Goal: Task Accomplishment & Management: Use online tool/utility

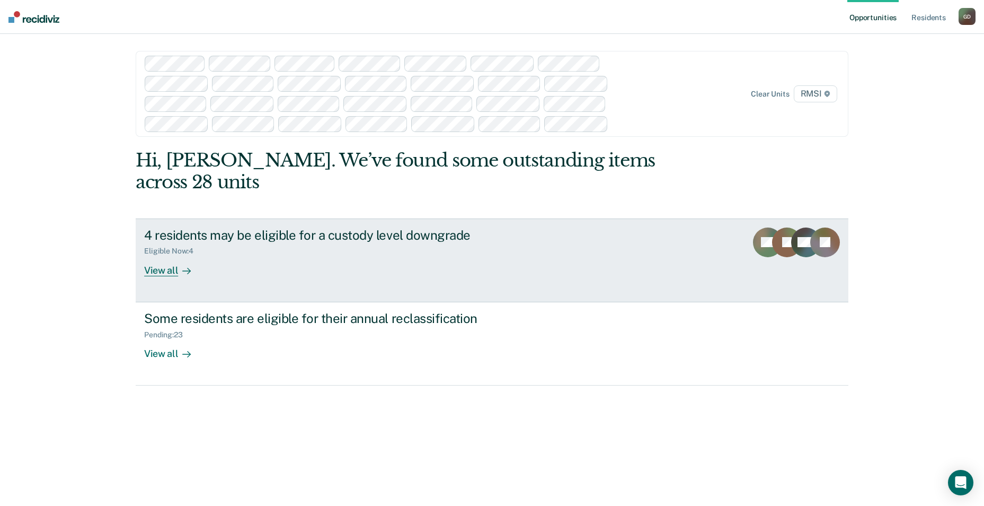
click at [152, 255] on div "View all" at bounding box center [173, 265] width 59 height 21
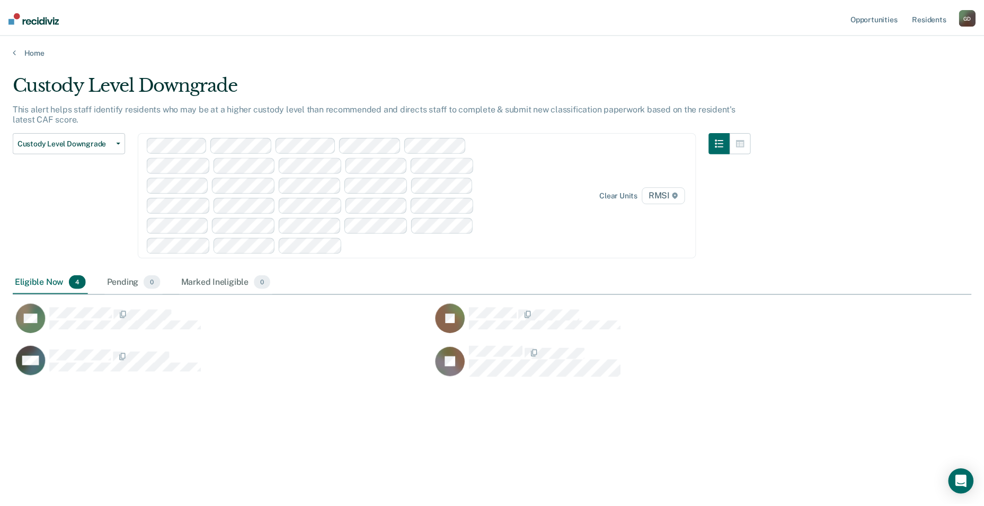
scroll to position [345, 959]
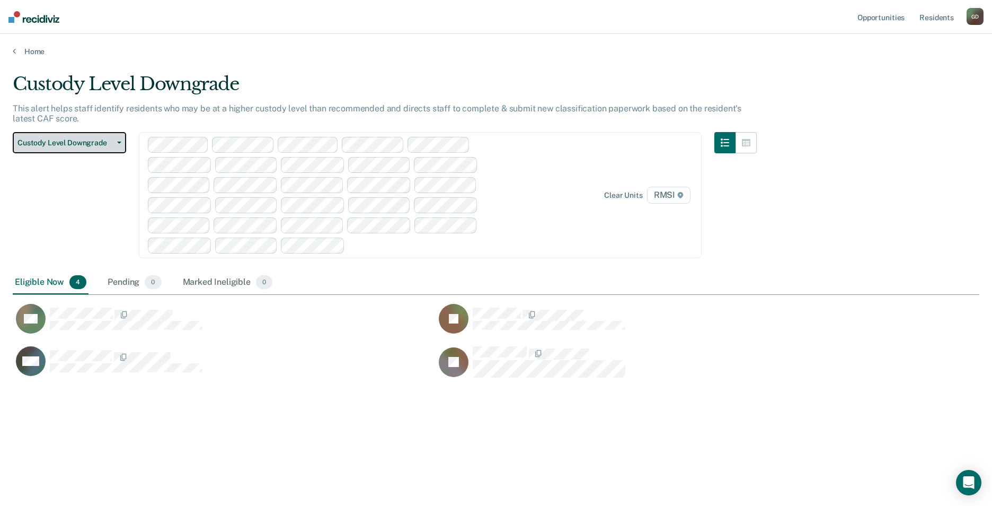
click at [77, 143] on span "Custody Level Downgrade" at bounding box center [64, 142] width 95 height 9
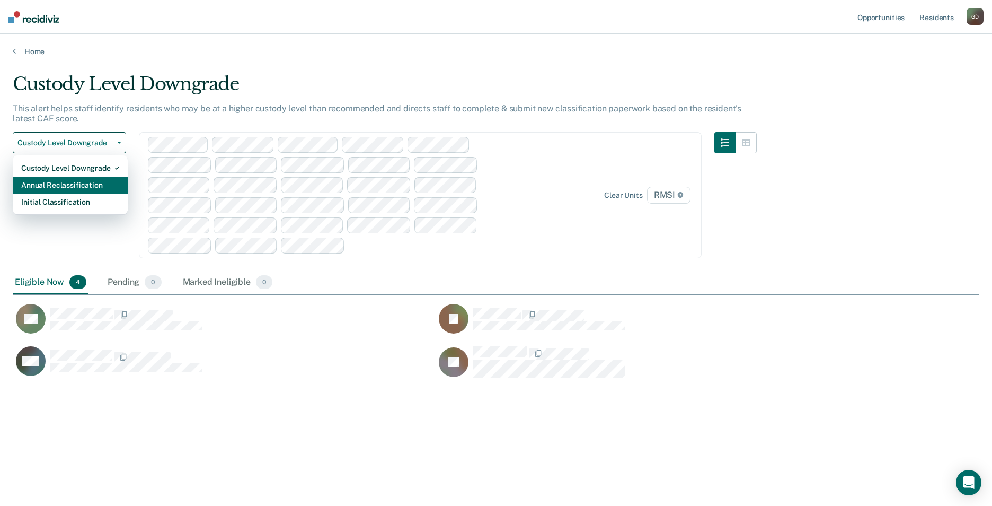
click at [77, 184] on div "Annual Reclassification" at bounding box center [70, 184] width 98 height 17
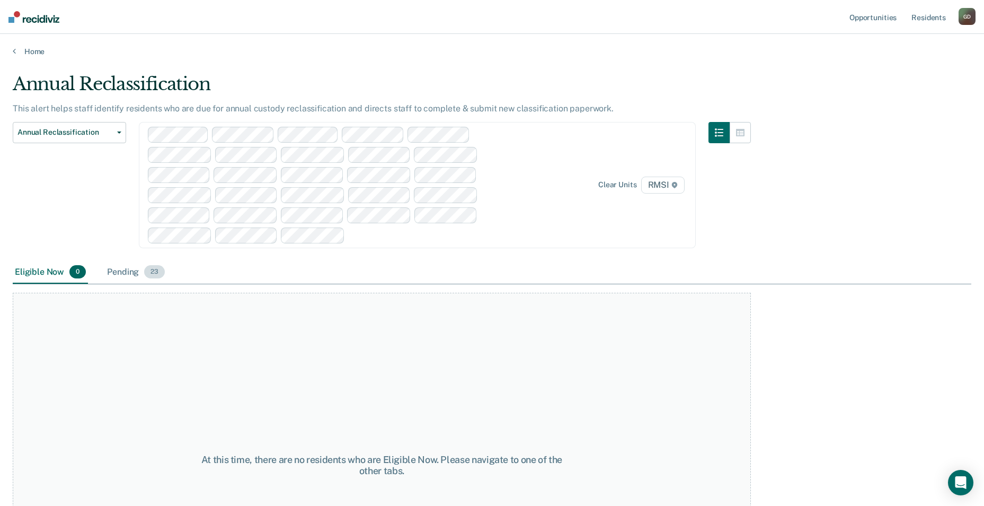
click at [120, 267] on div "Pending 23" at bounding box center [136, 272] width 62 height 23
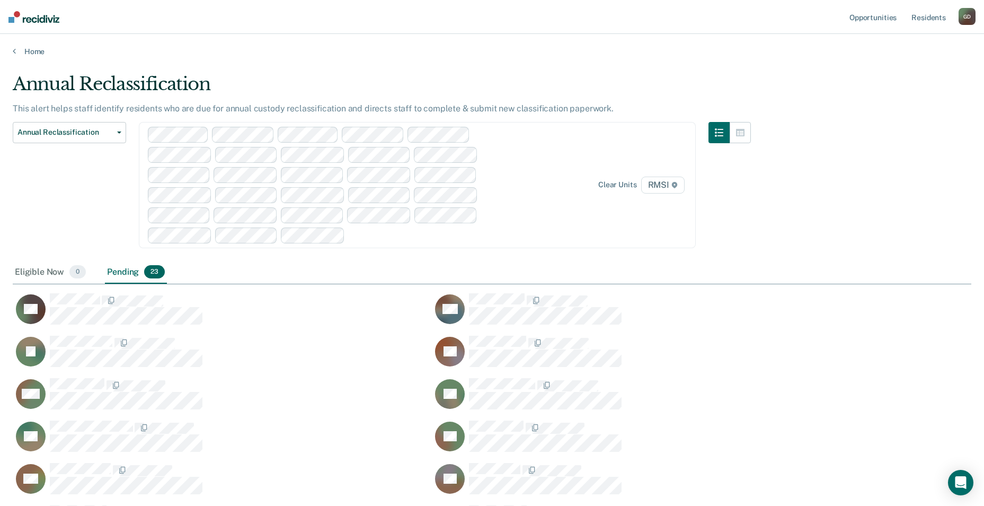
scroll to position [718, 951]
click at [118, 132] on icon "button" at bounding box center [119, 132] width 4 height 2
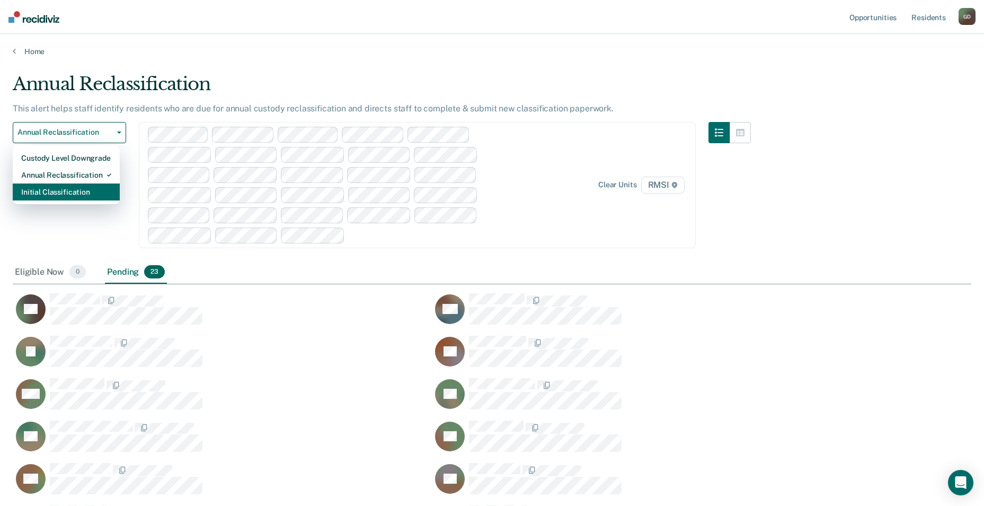
click at [70, 188] on div "Initial Classification" at bounding box center [66, 191] width 90 height 17
